Goal: Contribute content: Contribute content

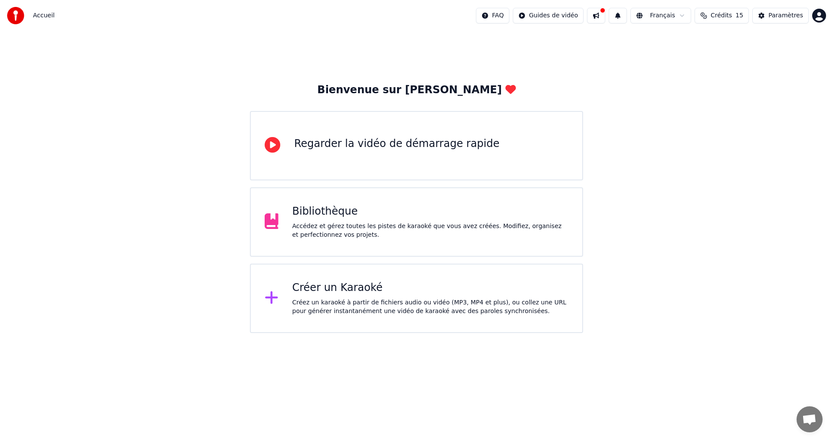
click at [345, 295] on div "Créer un Karaoké Créez un karaoké à partir de fichiers audio ou vidéo (MP3, MP4…" at bounding box center [430, 298] width 276 height 35
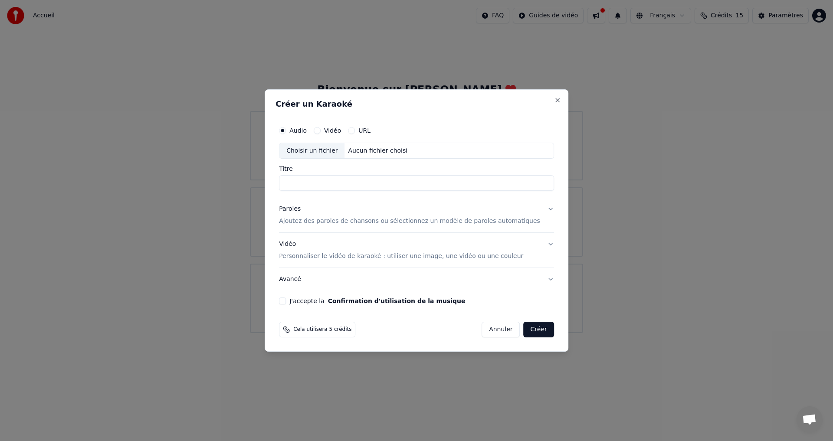
click at [321, 148] on div "Choisir un fichier" at bounding box center [311, 151] width 65 height 16
type input "**********"
click at [321, 219] on p "Ajoutez des paroles de chansons ou sélectionnez un modèle de paroles automatiqu…" at bounding box center [409, 221] width 261 height 9
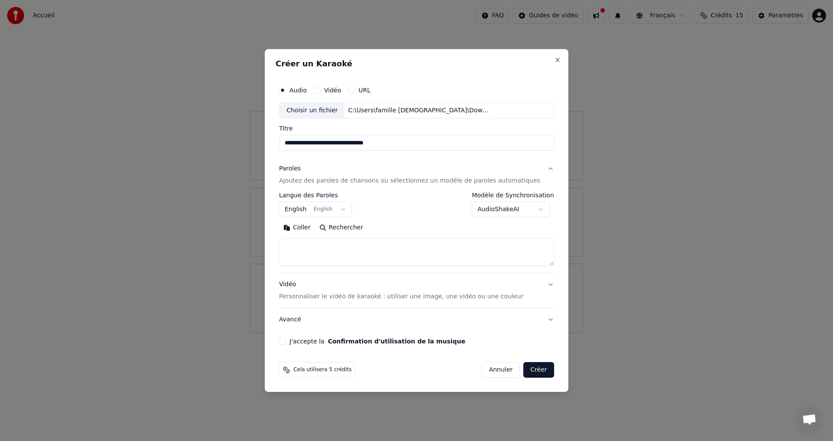
click at [314, 211] on button "English English" at bounding box center [315, 210] width 73 height 16
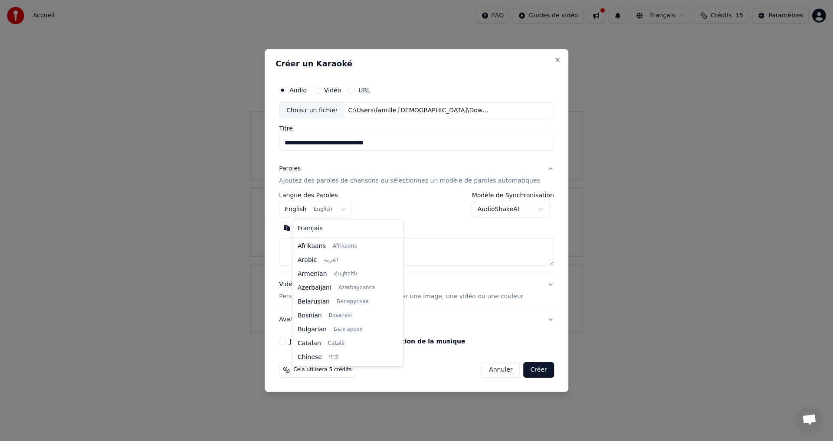
scroll to position [69, 0]
select select "**"
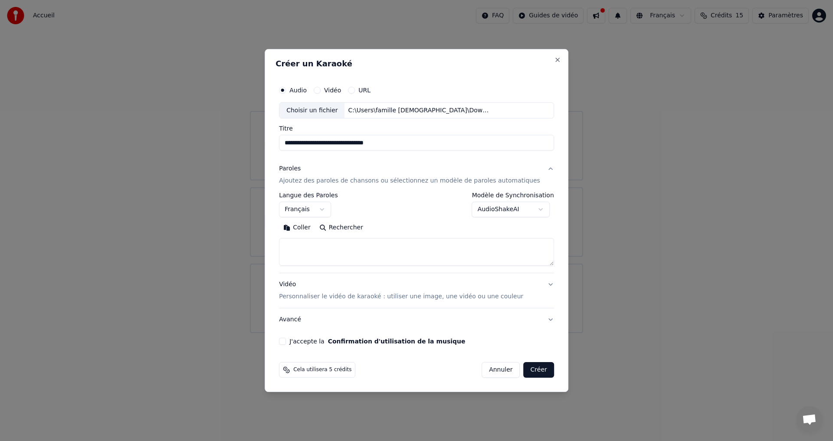
click at [322, 242] on textarea at bounding box center [416, 253] width 275 height 28
paste textarea "**********"
type textarea "**********"
click at [528, 370] on button "Créer" at bounding box center [539, 370] width 30 height 16
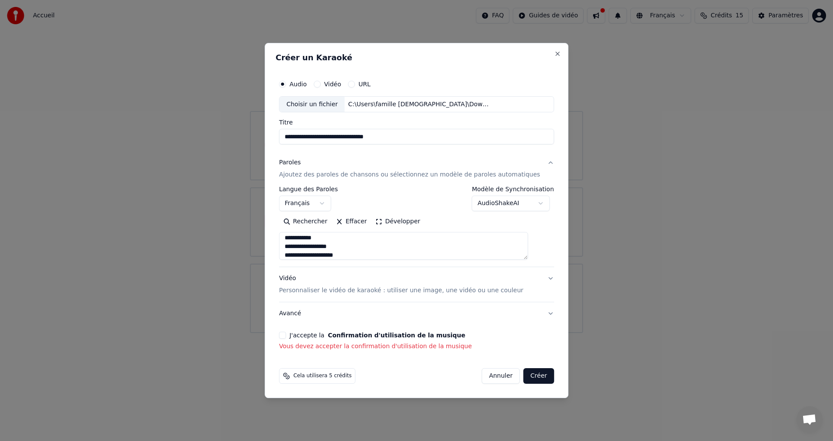
click at [286, 336] on div "**********" at bounding box center [417, 221] width 304 height 356
click at [286, 337] on button "J'accepte la Confirmation d'utilisation de la musique" at bounding box center [282, 335] width 7 height 7
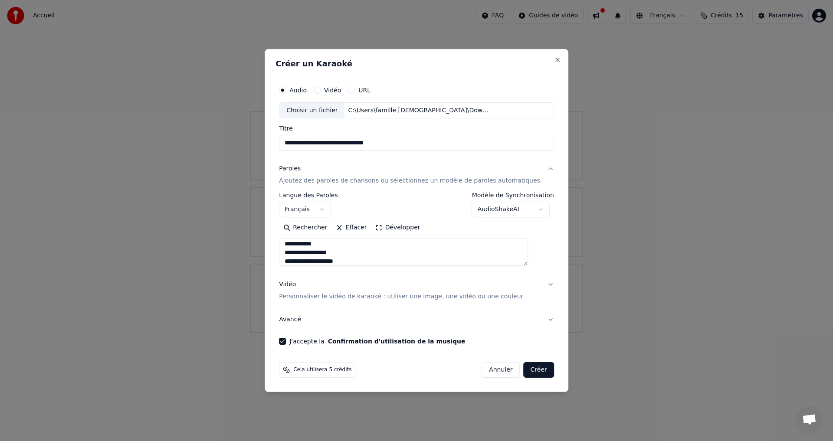
click at [525, 370] on button "Créer" at bounding box center [539, 370] width 30 height 16
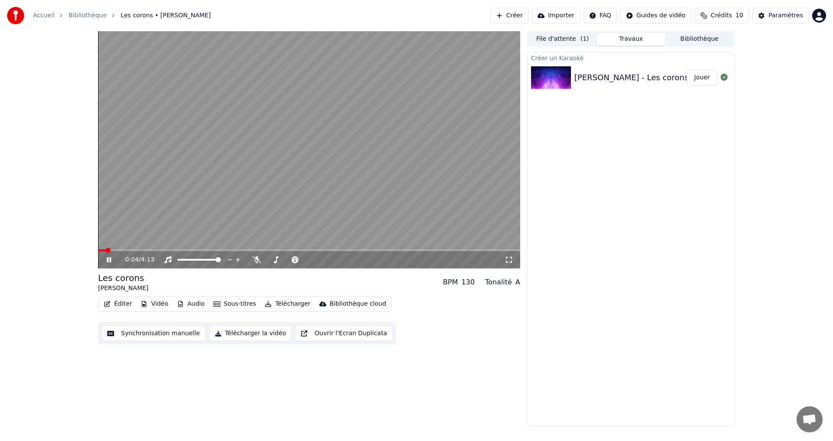
click at [141, 252] on div "0:04 / 4:13" at bounding box center [309, 259] width 422 height 17
click at [189, 251] on span at bounding box center [190, 250] width 5 height 5
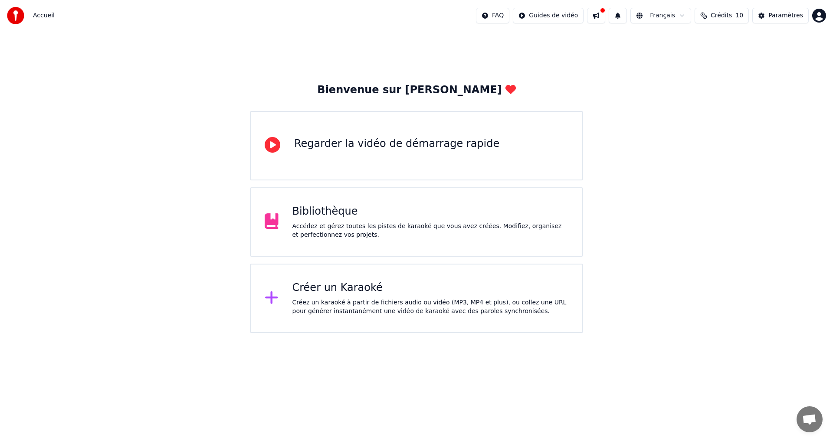
click at [331, 221] on div "Bibliothèque Accédez et gérez toutes les pistes de karaoké que vous avez créées…" at bounding box center [430, 222] width 276 height 35
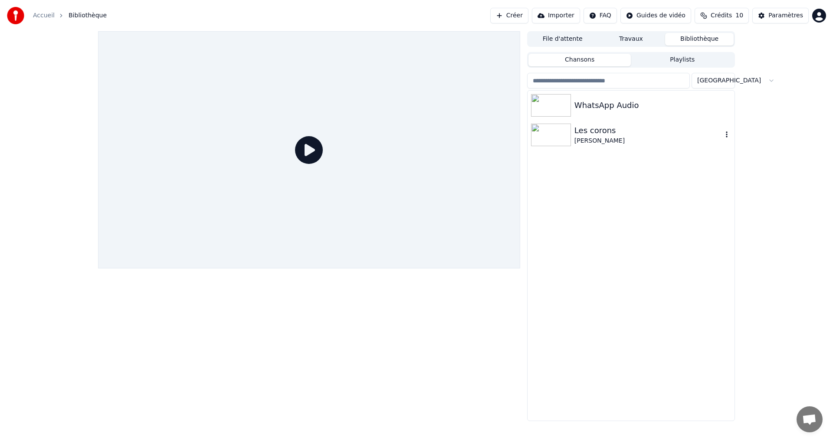
click at [562, 134] on img at bounding box center [551, 135] width 40 height 23
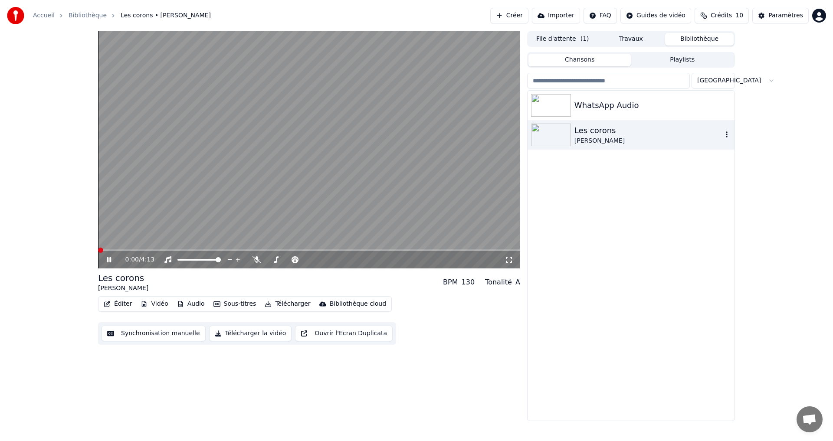
click at [724, 135] on icon "button" at bounding box center [726, 134] width 9 height 7
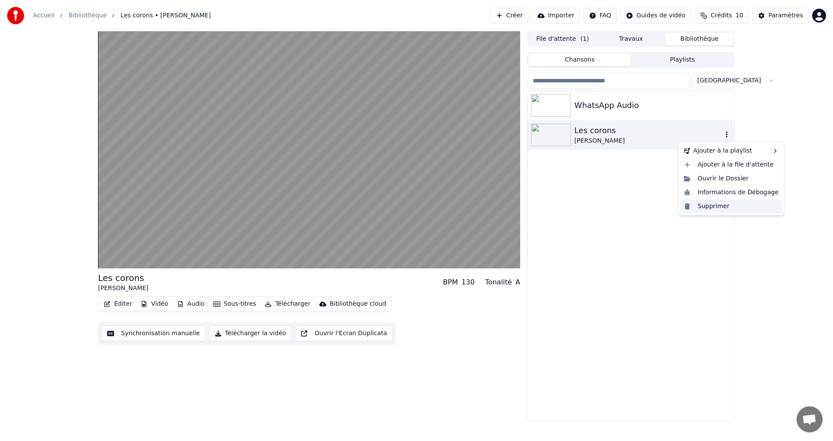
click at [711, 209] on div "Supprimer" at bounding box center [731, 207] width 102 height 14
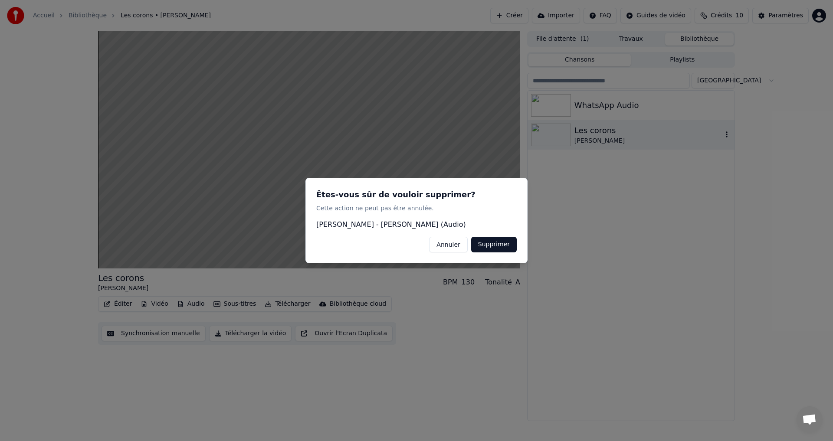
click at [515, 248] on button "Supprimer" at bounding box center [494, 245] width 46 height 16
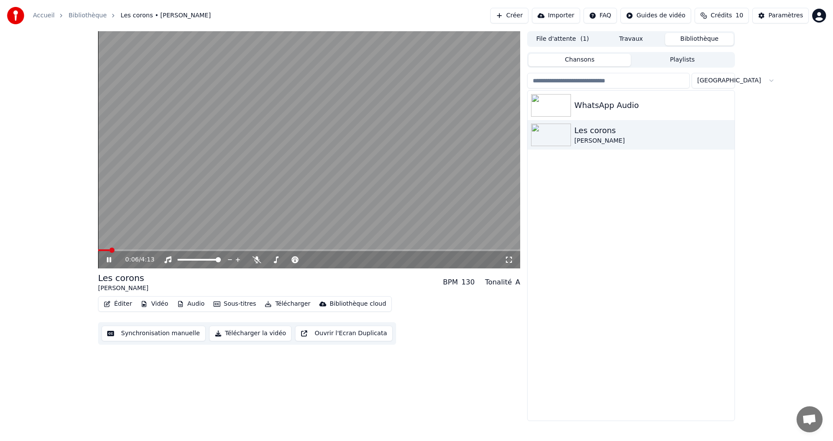
click at [108, 259] on icon at bounding box center [109, 259] width 4 height 5
click at [698, 138] on div "[PERSON_NAME]" at bounding box center [648, 141] width 148 height 9
click at [725, 134] on icon "button" at bounding box center [726, 134] width 9 height 7
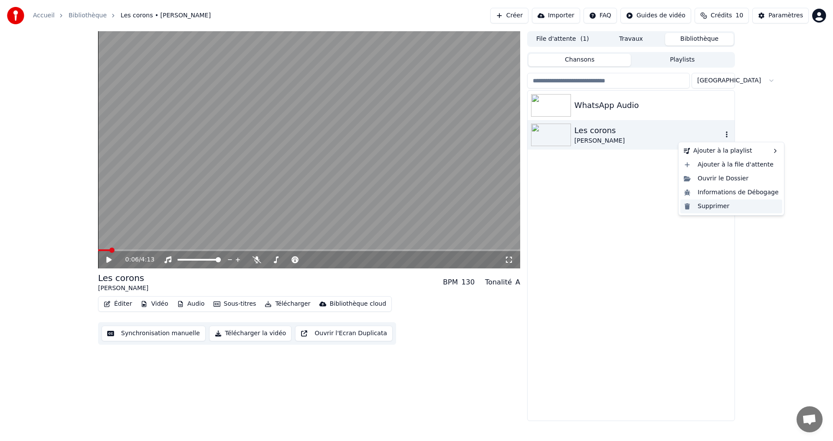
click at [707, 207] on div "Supprimer" at bounding box center [731, 207] width 102 height 14
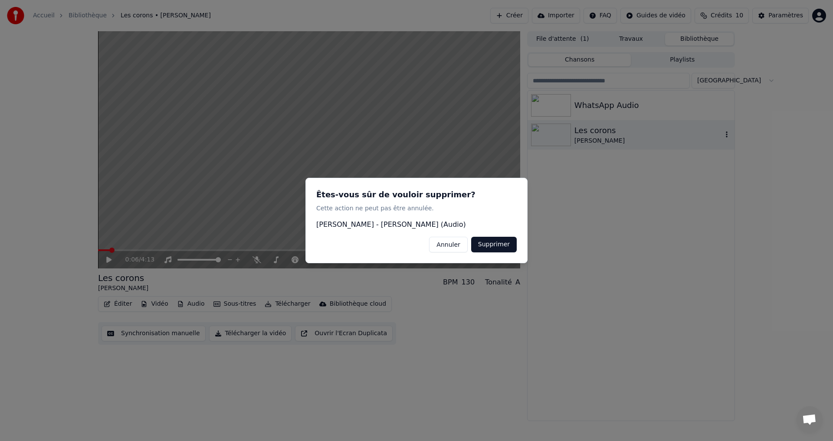
click at [494, 245] on button "Supprimer" at bounding box center [494, 245] width 46 height 16
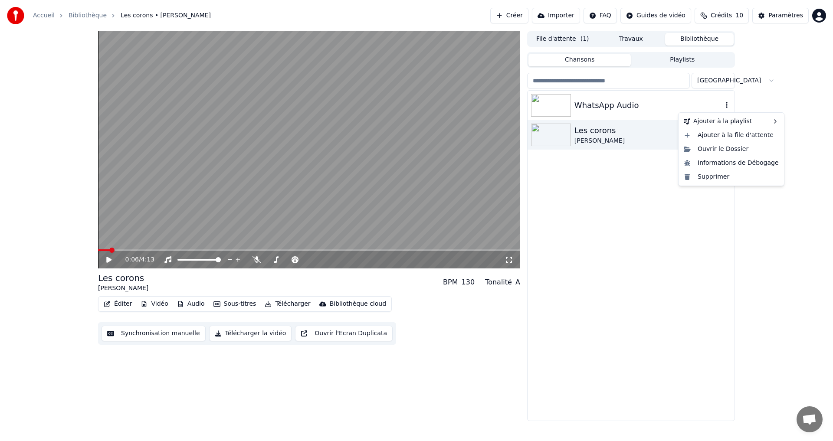
click at [727, 106] on icon "button" at bounding box center [727, 105] width 2 height 6
click at [713, 178] on div "Supprimer" at bounding box center [731, 177] width 102 height 14
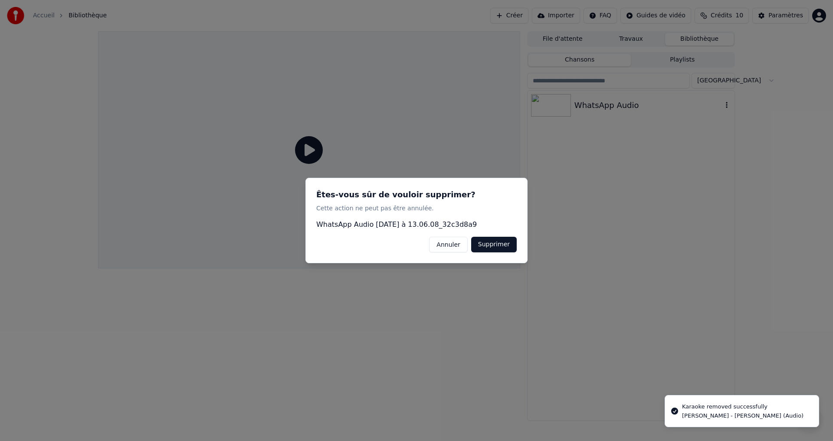
click at [493, 245] on button "Supprimer" at bounding box center [494, 245] width 46 height 16
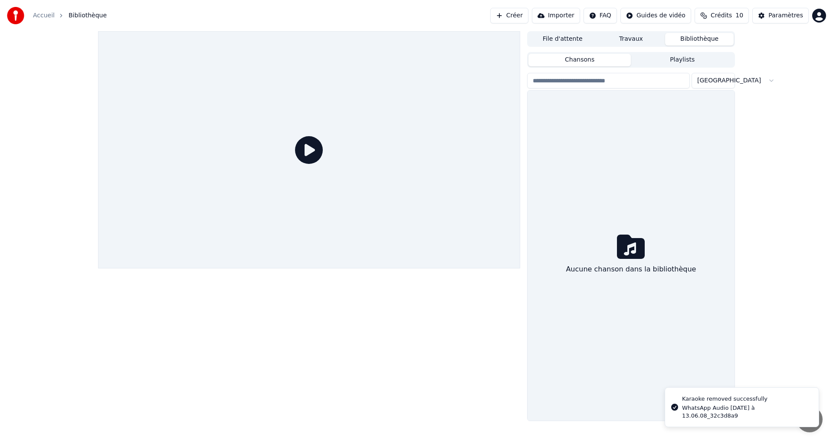
click at [525, 16] on button "Créer" at bounding box center [509, 16] width 38 height 16
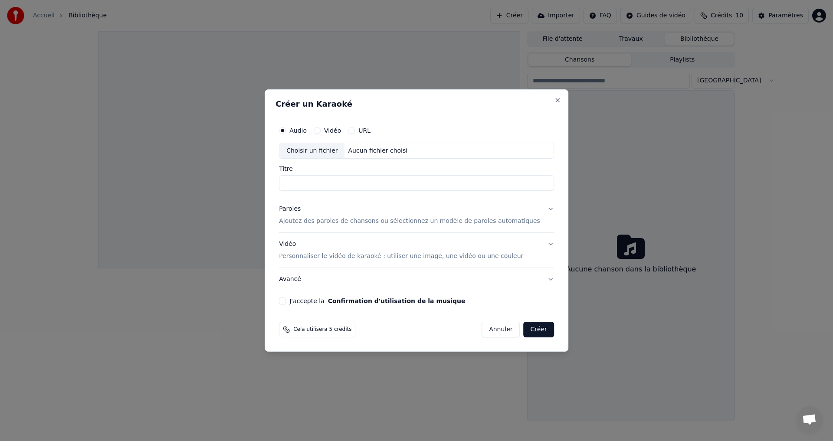
click at [315, 152] on div "Choisir un fichier" at bounding box center [311, 151] width 65 height 16
type input "**********"
click at [328, 221] on p "Ajoutez des paroles de chansons ou sélectionnez un modèle de paroles automatiqu…" at bounding box center [409, 221] width 261 height 9
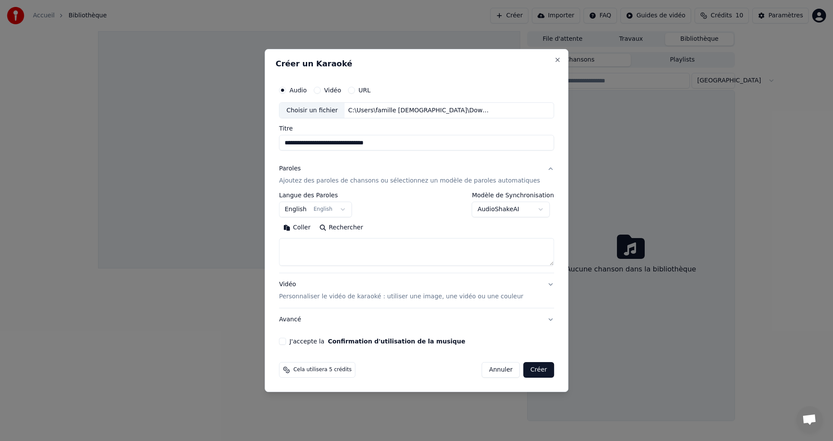
click at [310, 207] on button "English English" at bounding box center [315, 210] width 73 height 16
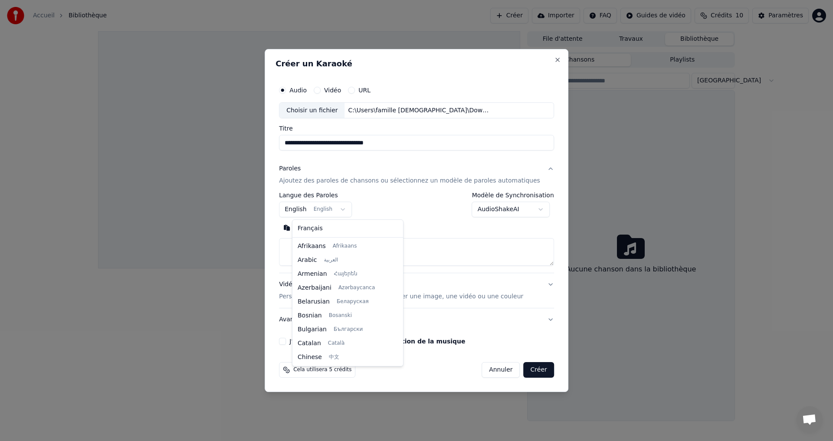
scroll to position [69, 0]
select select "**"
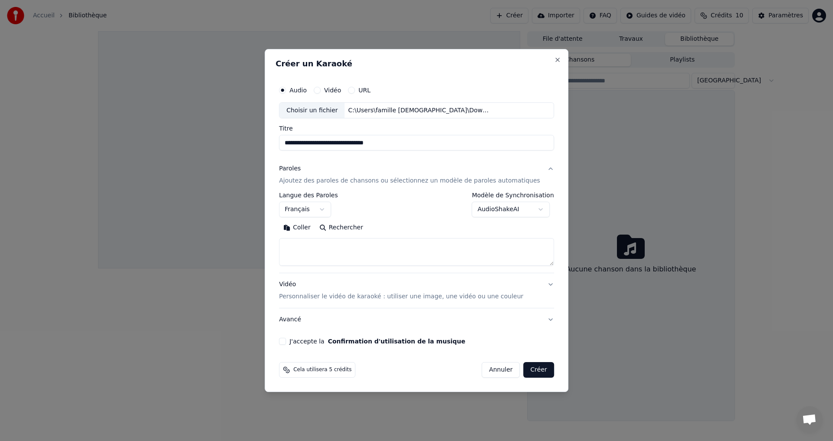
click at [318, 246] on textarea at bounding box center [416, 253] width 275 height 28
click at [313, 227] on button "Coller" at bounding box center [297, 228] width 36 height 14
click at [292, 346] on div "**********" at bounding box center [416, 213] width 282 height 271
click at [292, 340] on div "**********" at bounding box center [416, 213] width 282 height 271
click at [301, 341] on div "J'accepte la Confirmation d'utilisation de la musique" at bounding box center [416, 341] width 275 height 7
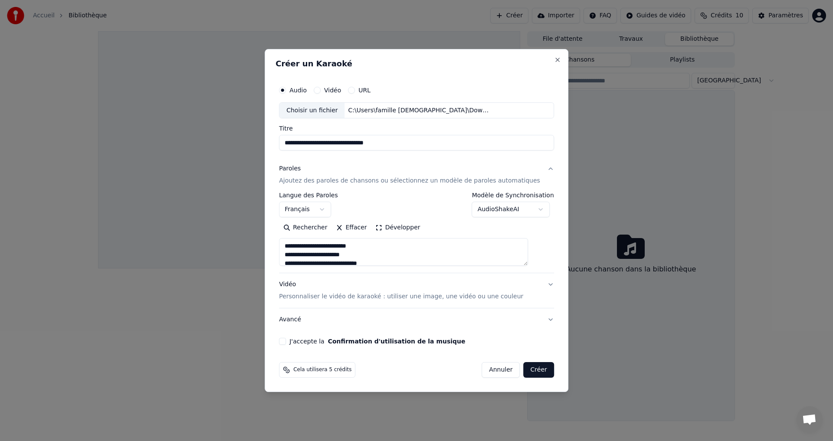
click at [286, 344] on button "J'accepte la Confirmation d'utilisation de la musique" at bounding box center [282, 341] width 7 height 7
click at [524, 367] on button "Créer" at bounding box center [539, 370] width 30 height 16
type textarea "**********"
select select
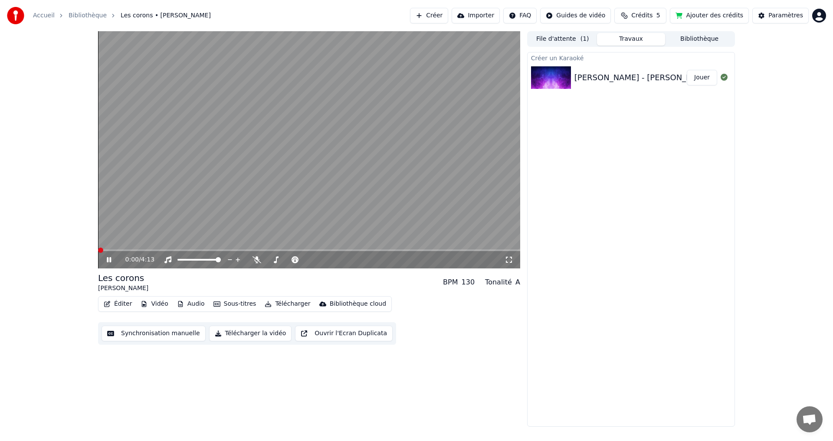
click at [98, 251] on span at bounding box center [100, 250] width 5 height 5
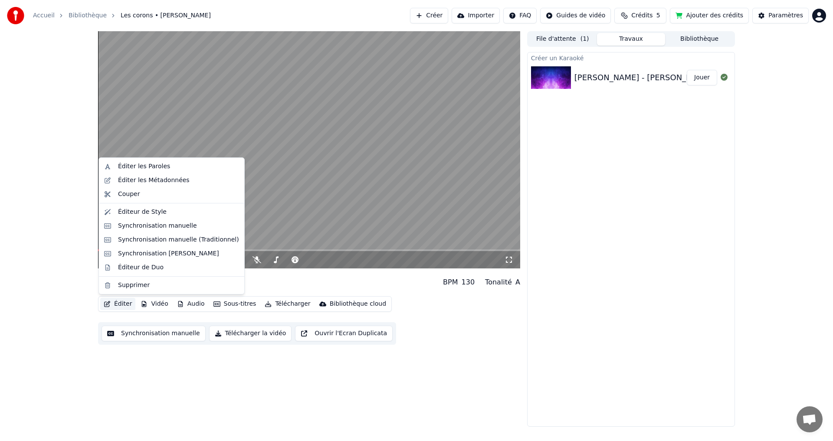
click at [118, 306] on button "Éditer" at bounding box center [117, 304] width 35 height 12
click at [150, 166] on div "Éditer les Paroles" at bounding box center [144, 166] width 52 height 9
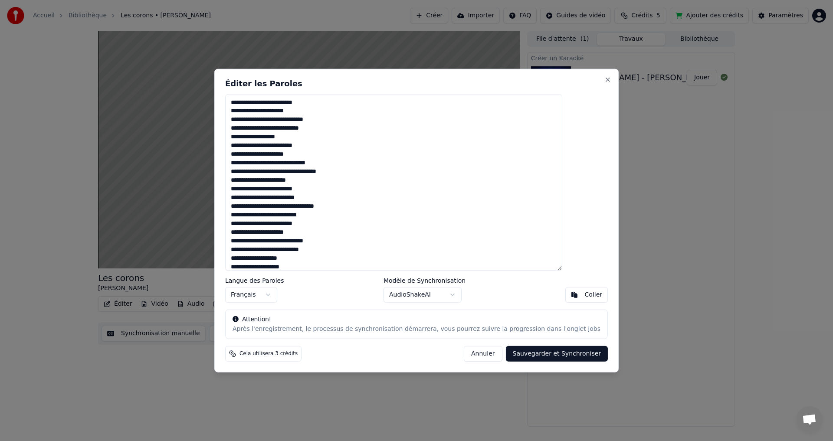
click at [281, 102] on textarea at bounding box center [393, 182] width 337 height 177
click at [276, 119] on textarea at bounding box center [393, 182] width 337 height 177
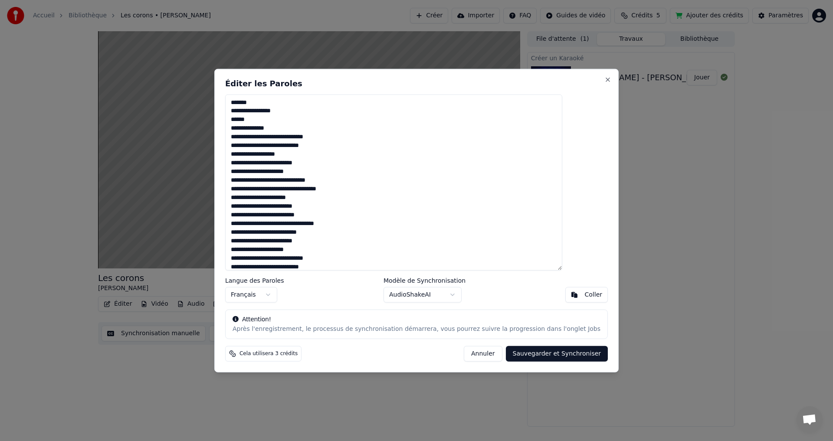
click at [285, 138] on textarea at bounding box center [393, 182] width 337 height 177
click at [285, 153] on textarea at bounding box center [393, 182] width 337 height 177
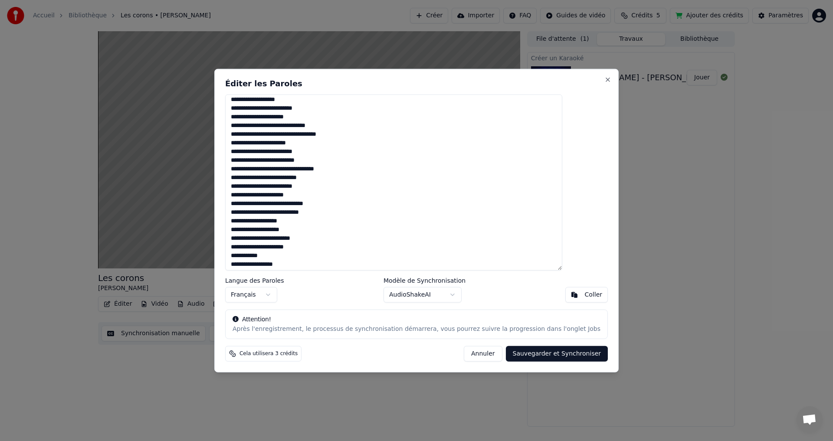
scroll to position [87, 0]
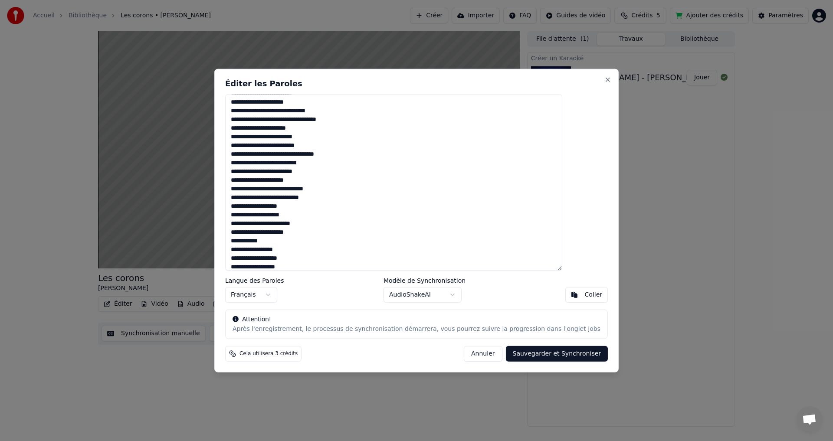
click at [283, 171] on textarea at bounding box center [393, 182] width 337 height 177
click at [277, 189] on textarea at bounding box center [393, 182] width 337 height 177
click at [285, 206] on textarea at bounding box center [393, 182] width 337 height 177
click at [285, 226] on textarea at bounding box center [393, 182] width 337 height 177
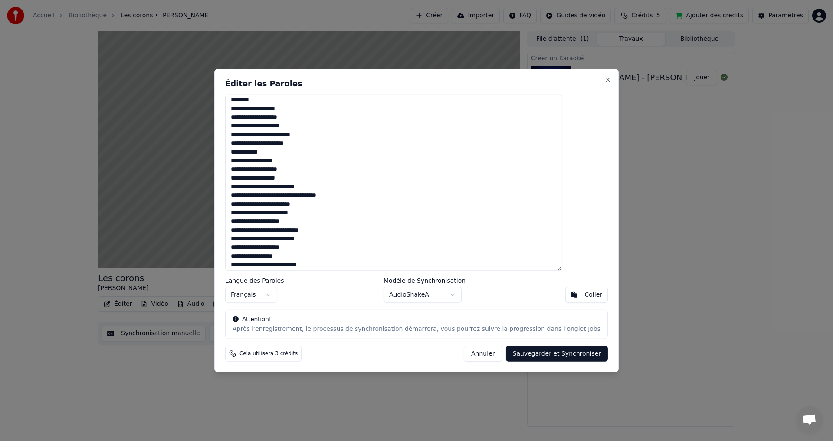
scroll to position [217, 0]
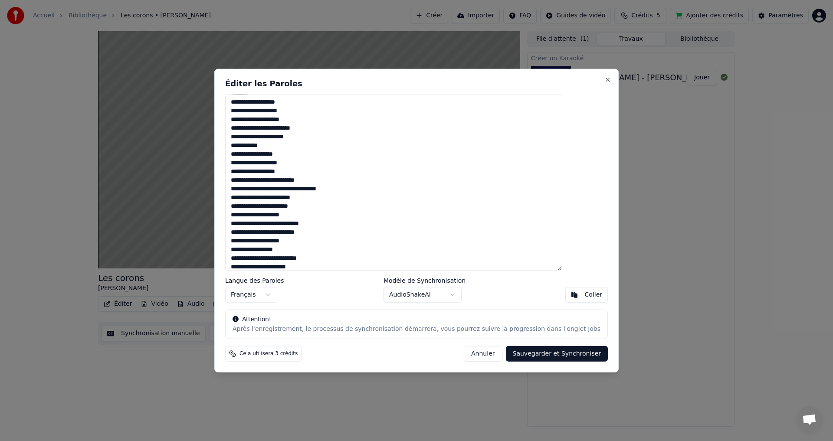
click at [277, 206] on textarea at bounding box center [393, 182] width 337 height 177
click at [272, 223] on textarea at bounding box center [393, 182] width 337 height 177
click at [279, 241] on textarea at bounding box center [393, 182] width 337 height 177
click at [279, 259] on textarea at bounding box center [393, 182] width 337 height 177
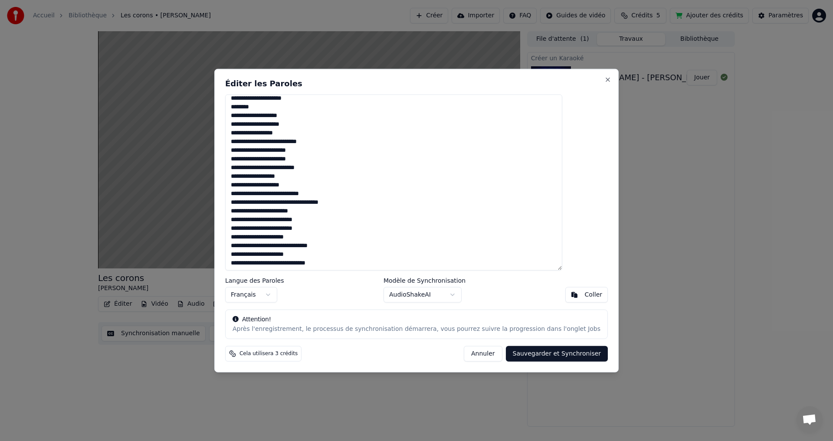
scroll to position [369, 0]
click at [285, 220] on textarea at bounding box center [393, 182] width 337 height 177
click at [284, 237] on textarea at bounding box center [393, 182] width 337 height 177
click at [279, 253] on textarea at bounding box center [393, 182] width 337 height 177
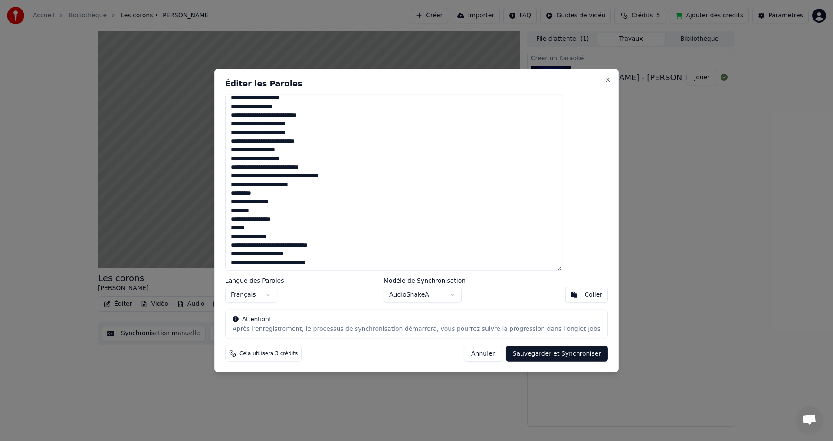
click at [300, 245] on textarea at bounding box center [393, 182] width 337 height 177
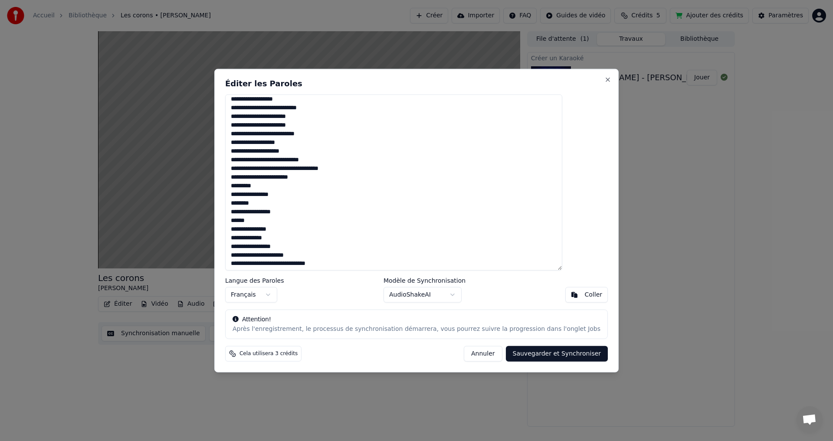
scroll to position [403, 0]
click at [280, 255] on textarea at bounding box center [393, 182] width 337 height 177
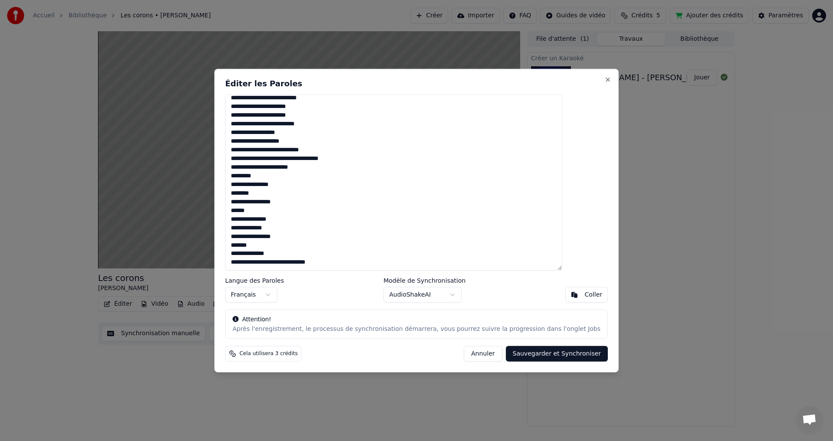
click at [298, 262] on textarea at bounding box center [393, 182] width 337 height 177
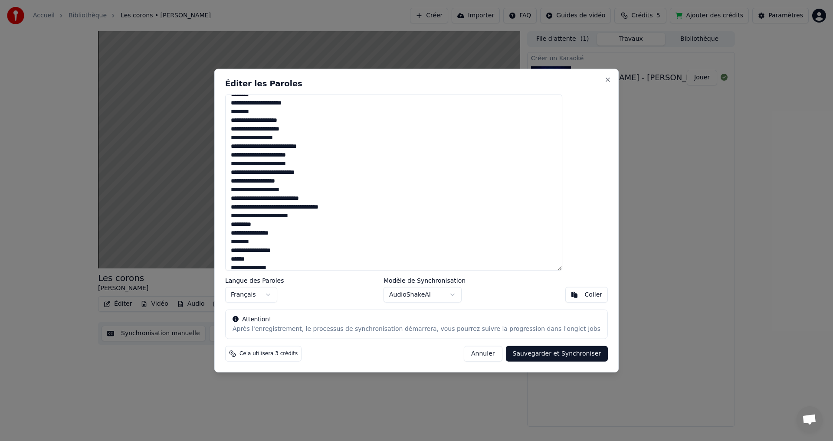
scroll to position [421, 0]
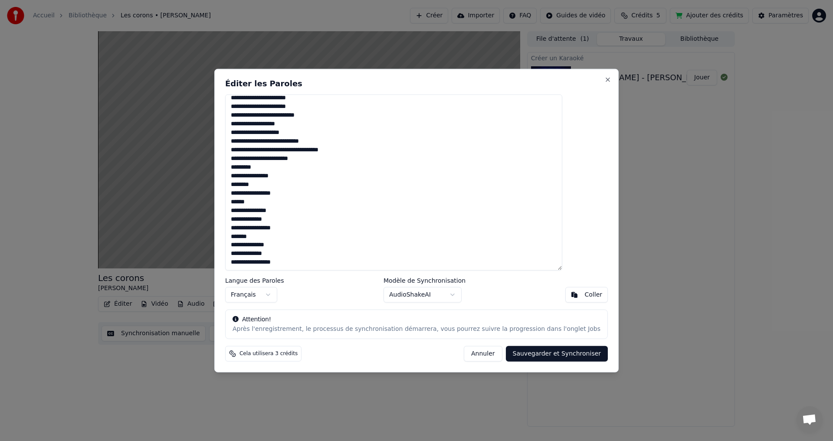
type textarea "**********"
click at [537, 353] on button "Sauvegarder et Synchroniser" at bounding box center [557, 354] width 102 height 16
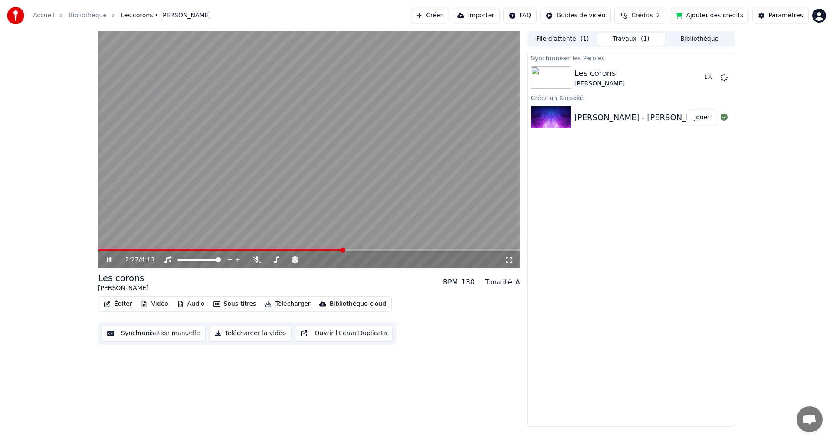
click at [108, 258] on icon at bounding box center [109, 259] width 4 height 5
click at [449, 252] on span at bounding box center [447, 250] width 5 height 5
click at [106, 261] on icon at bounding box center [115, 259] width 20 height 7
click at [253, 260] on icon at bounding box center [256, 259] width 9 height 7
click at [257, 260] on icon at bounding box center [256, 259] width 5 height 7
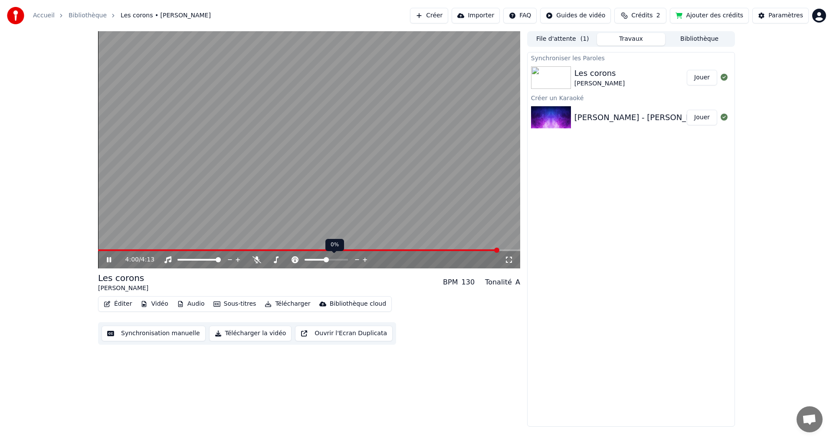
click at [326, 259] on span at bounding box center [326, 259] width 5 height 5
click at [203, 262] on span at bounding box center [202, 259] width 5 height 5
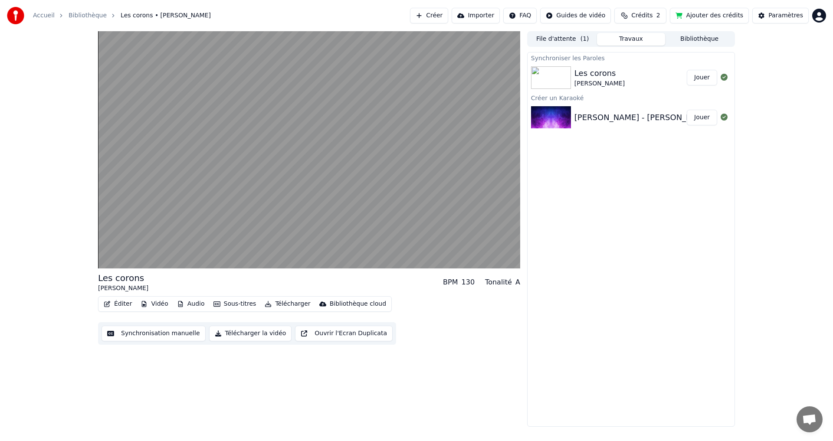
click at [579, 78] on div "Les corons" at bounding box center [599, 73] width 50 height 12
click at [692, 79] on button "Jouer" at bounding box center [702, 78] width 30 height 16
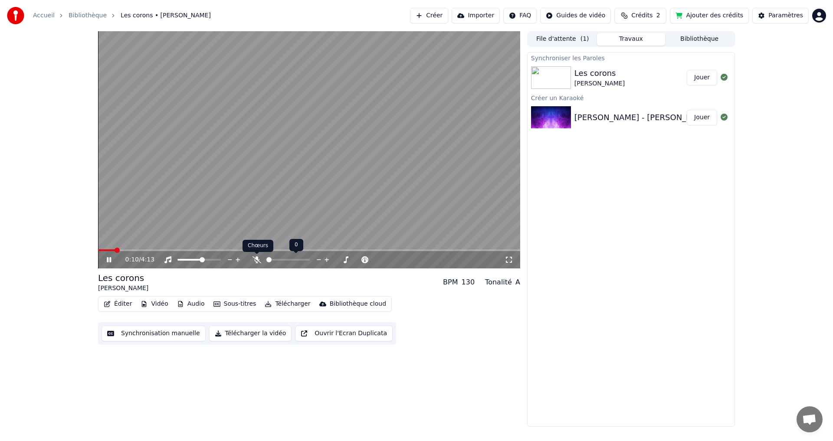
click at [257, 261] on icon at bounding box center [256, 259] width 9 height 7
click at [257, 261] on icon at bounding box center [256, 259] width 5 height 7
click at [257, 261] on icon at bounding box center [256, 259] width 9 height 7
click at [257, 261] on icon at bounding box center [256, 259] width 5 height 7
click at [107, 262] on icon at bounding box center [115, 259] width 20 height 7
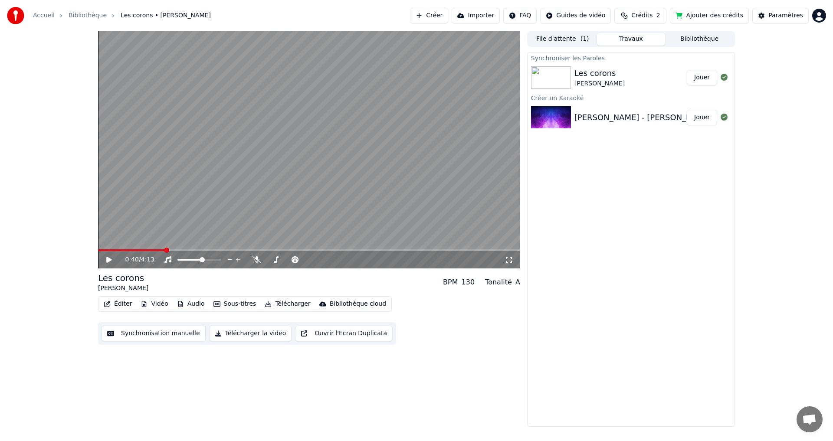
click at [119, 306] on button "Éditer" at bounding box center [117, 304] width 35 height 12
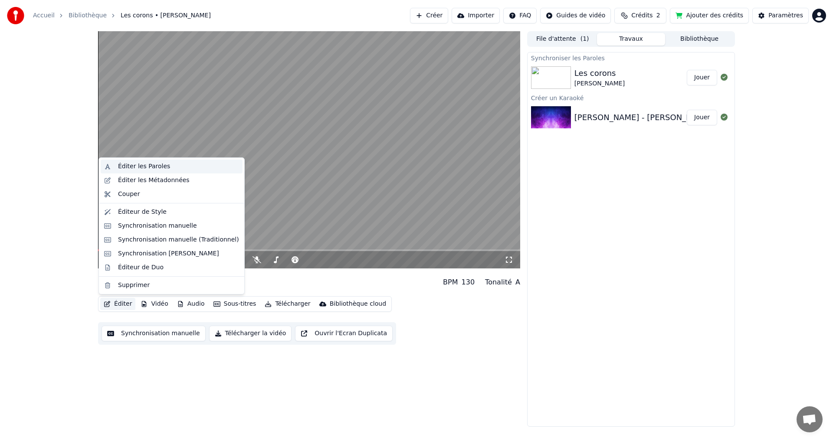
click at [140, 167] on div "Éditer les Paroles" at bounding box center [144, 166] width 52 height 9
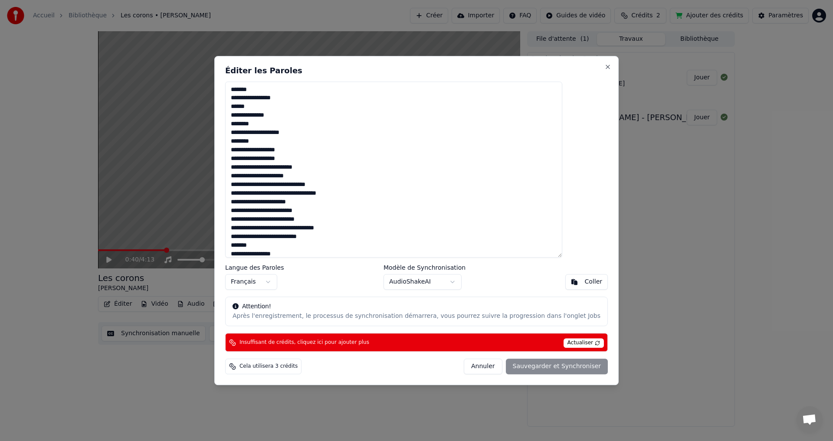
click at [272, 124] on textarea at bounding box center [393, 170] width 337 height 177
click at [604, 67] on button "Close" at bounding box center [607, 66] width 7 height 7
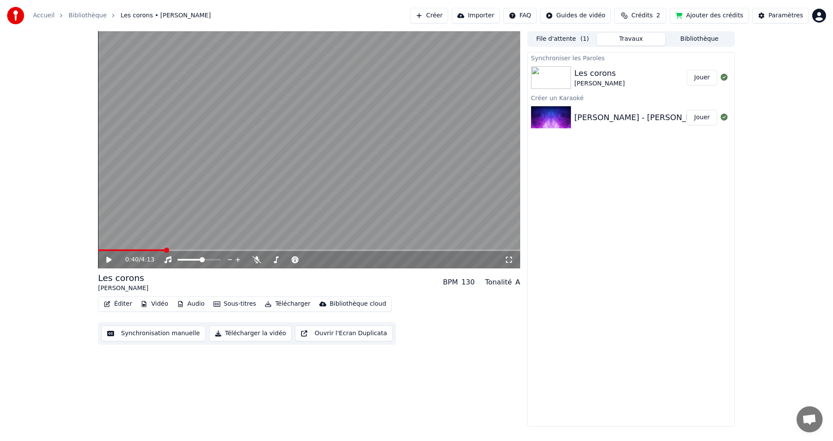
click at [107, 260] on icon at bounding box center [108, 260] width 5 height 6
click at [154, 251] on span at bounding box center [126, 250] width 56 height 2
click at [143, 251] on span at bounding box center [128, 250] width 60 height 2
click at [136, 251] on span at bounding box center [121, 250] width 46 height 2
click at [128, 250] on span at bounding box center [117, 250] width 38 height 2
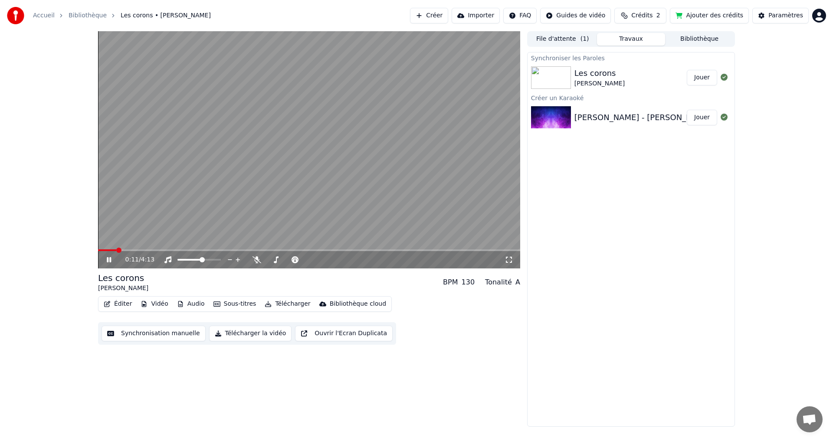
click at [116, 250] on span at bounding box center [107, 250] width 18 height 2
click at [254, 262] on icon at bounding box center [256, 259] width 9 height 7
click at [283, 261] on span at bounding box center [283, 259] width 5 height 5
click at [130, 249] on span at bounding box center [122, 250] width 49 height 2
click at [109, 259] on icon at bounding box center [115, 259] width 20 height 7
